Goal: Transaction & Acquisition: Obtain resource

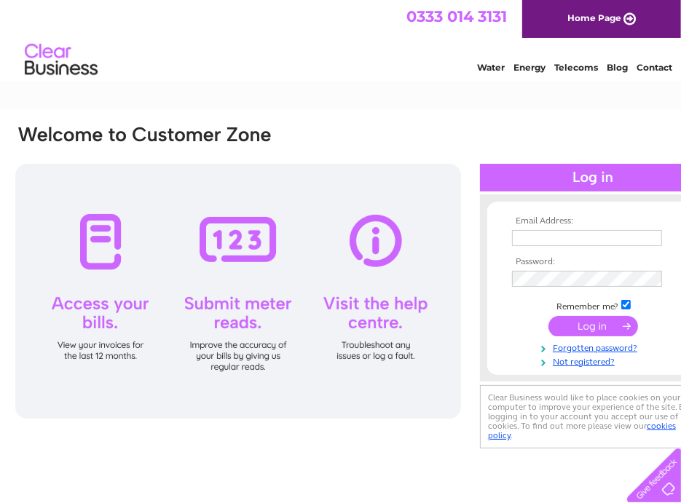
type input "accounts@johndavidsons.com"
click at [603, 329] on input "submit" at bounding box center [594, 326] width 90 height 20
click at [585, 320] on input "submit" at bounding box center [594, 326] width 90 height 20
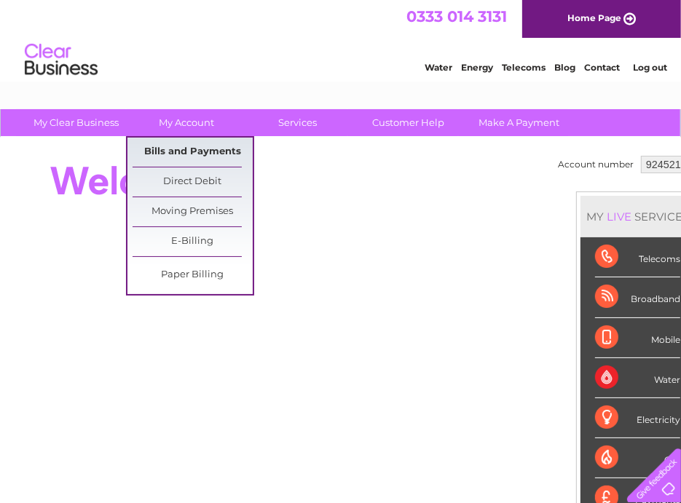
click at [197, 155] on link "Bills and Payments" at bounding box center [193, 152] width 120 height 29
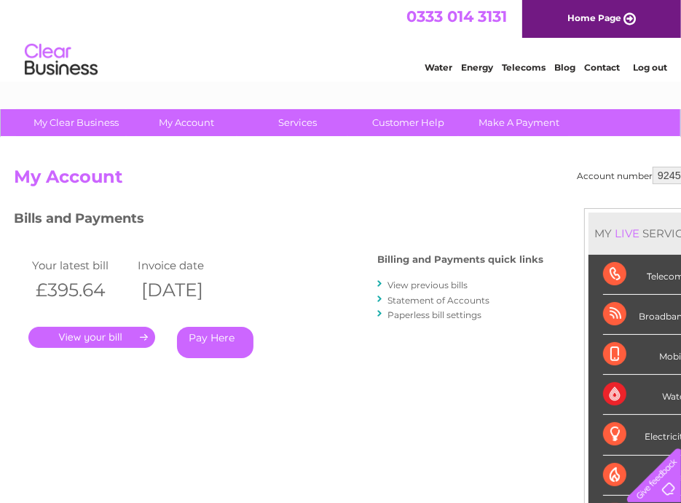
click at [95, 340] on link "." at bounding box center [91, 337] width 127 height 21
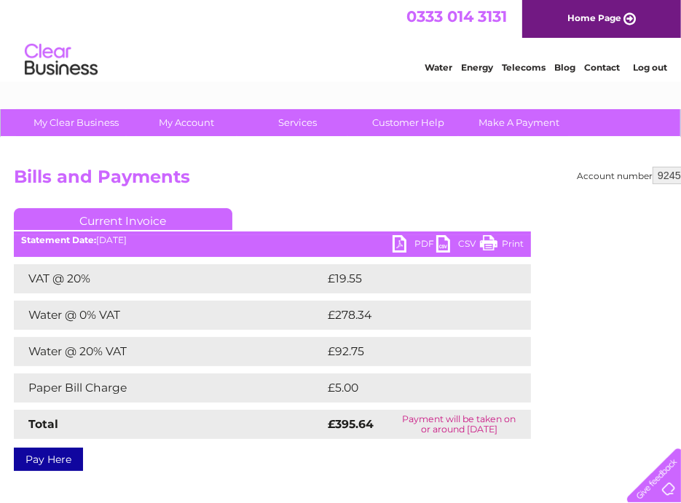
click at [402, 246] on link "PDF" at bounding box center [415, 245] width 44 height 21
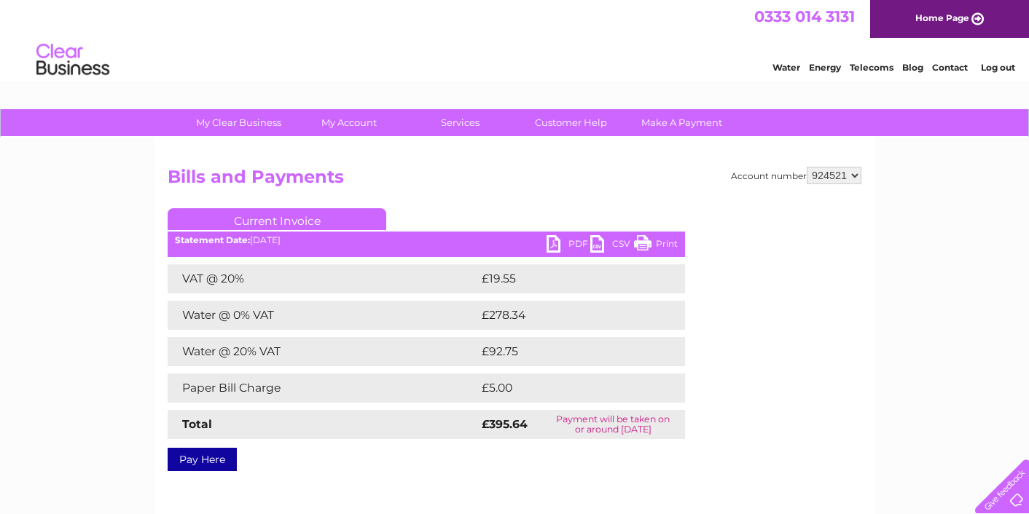
click at [680, 178] on select "924521 927983 933632" at bounding box center [834, 175] width 55 height 17
select select "927983"
click at [680, 167] on select "924521 927983 933632" at bounding box center [834, 175] width 55 height 17
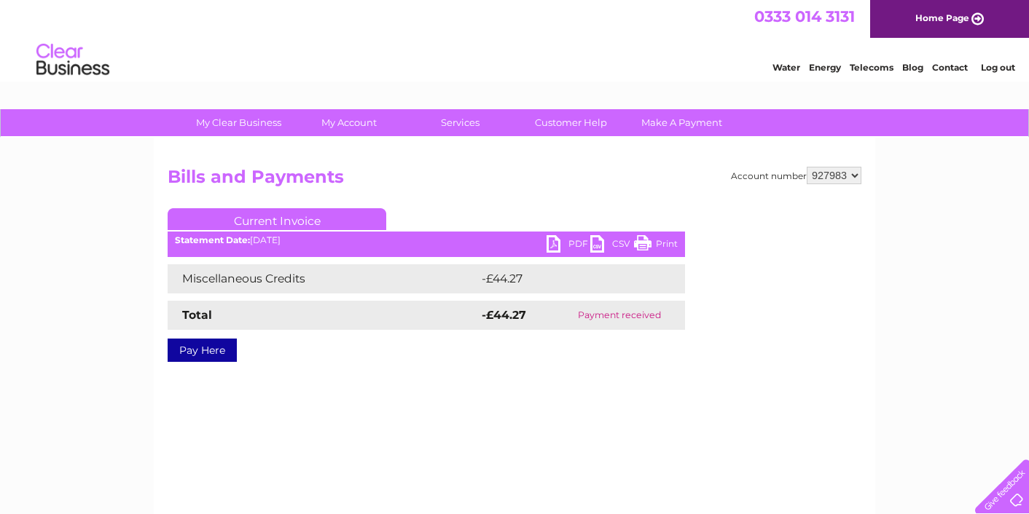
click at [851, 176] on select "924521 927983 933632" at bounding box center [834, 175] width 55 height 17
select select "933632"
click at [807, 167] on select "924521 927983 933632" at bounding box center [834, 175] width 55 height 17
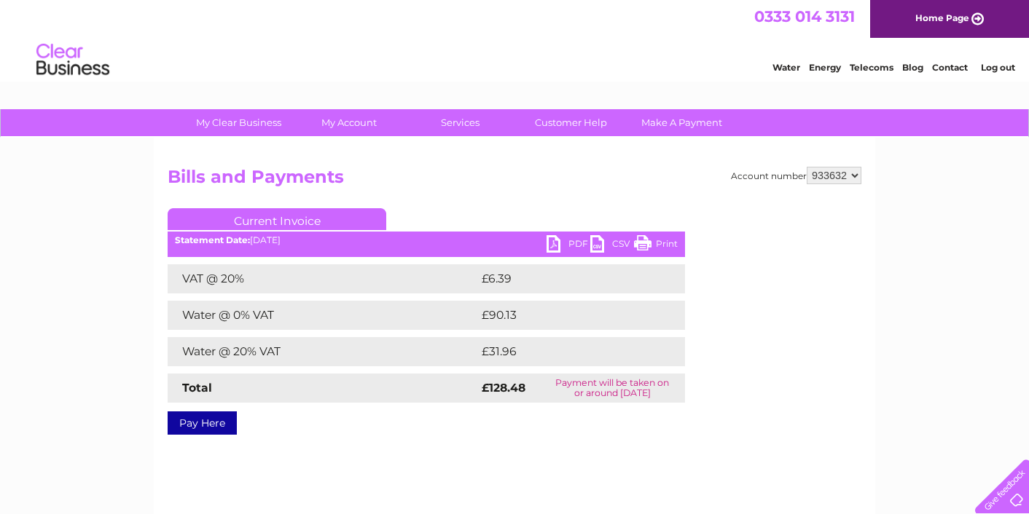
click at [554, 247] on link "PDF" at bounding box center [568, 245] width 44 height 21
